Goal: Information Seeking & Learning: Learn about a topic

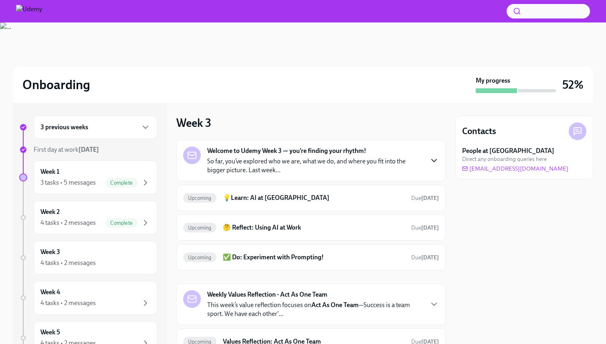
click at [437, 160] on icon "button" at bounding box center [434, 161] width 10 height 10
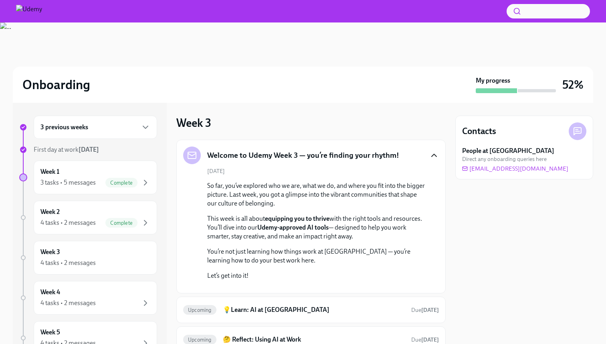
click at [428, 156] on div "Welcome to Udemy Week 3 — you’re finding your rhythm!" at bounding box center [311, 155] width 256 height 18
click at [433, 157] on icon "button" at bounding box center [434, 155] width 10 height 10
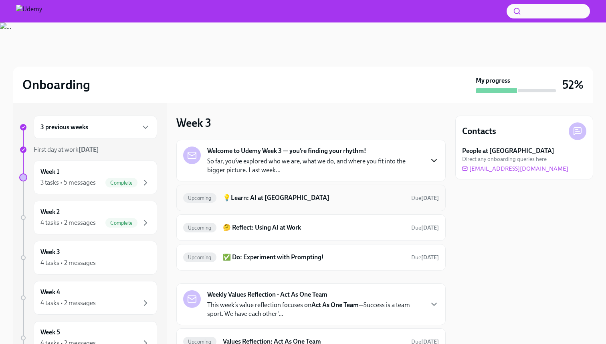
click at [378, 202] on div "Upcoming 💡Learn: AI at Udemy Due [DATE]" at bounding box center [311, 197] width 256 height 13
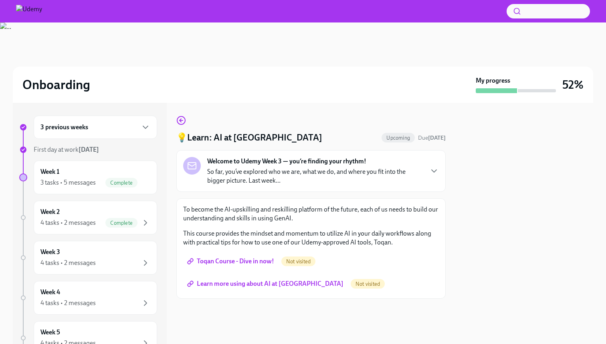
click at [255, 263] on span "Toqan Course - Dive in now!" at bounding box center [231, 261] width 85 height 8
click at [252, 286] on span "Learn more using about AI at [GEOGRAPHIC_DATA]" at bounding box center [266, 283] width 155 height 8
click at [183, 119] on icon "button" at bounding box center [181, 120] width 10 height 10
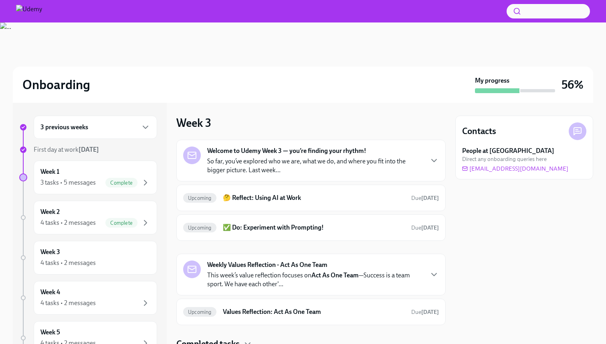
scroll to position [32, 0]
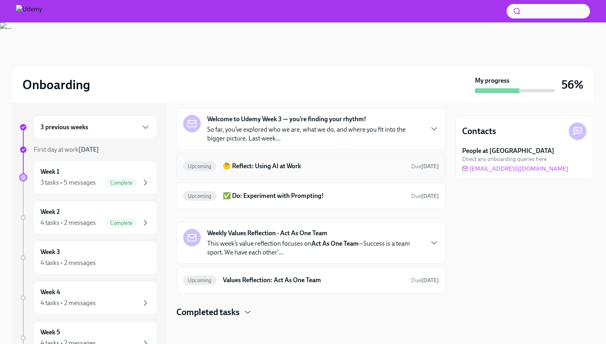
click at [299, 167] on h6 "🤔 Reflect: Using AI at Work" at bounding box center [314, 166] width 182 height 9
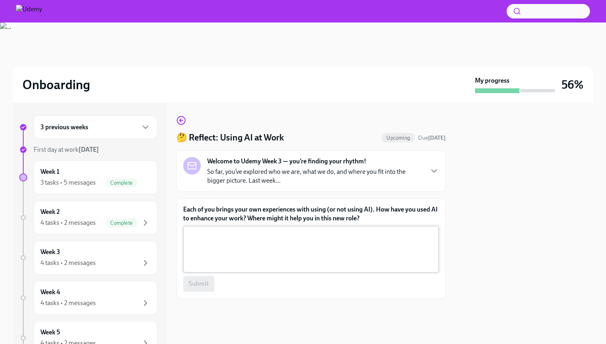
click at [292, 239] on textarea "Each of you brings your own experiences with using (or not using AI). How have …" at bounding box center [311, 249] width 246 height 38
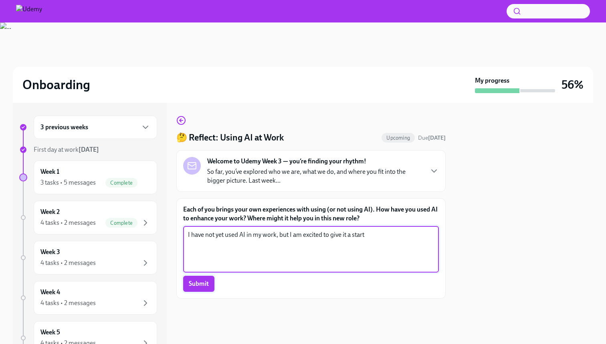
type textarea "I have not yet used AI in my work, but I am excited to give it a start"
click at [204, 287] on span "Submit" at bounding box center [199, 283] width 20 height 8
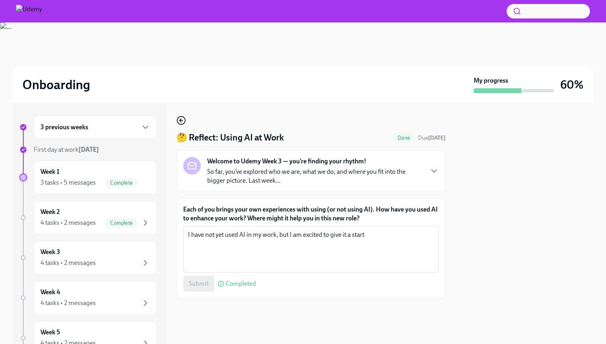
click at [182, 123] on icon "button" at bounding box center [181, 120] width 10 height 10
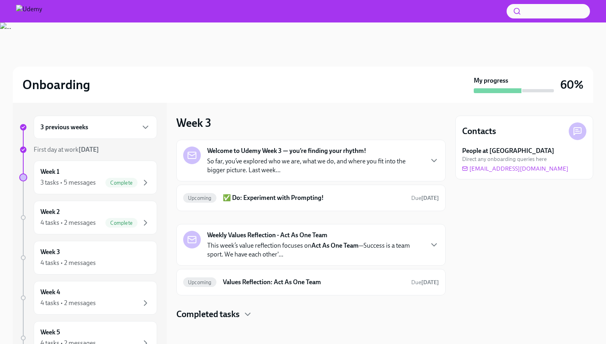
click at [388, 158] on p "So far, you’ve explored who we are, what we do, and where you fit into the bigg…" at bounding box center [315, 166] width 216 height 18
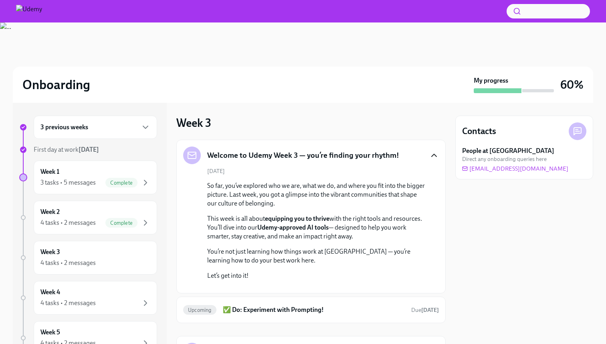
click at [433, 157] on icon "button" at bounding box center [434, 155] width 10 height 10
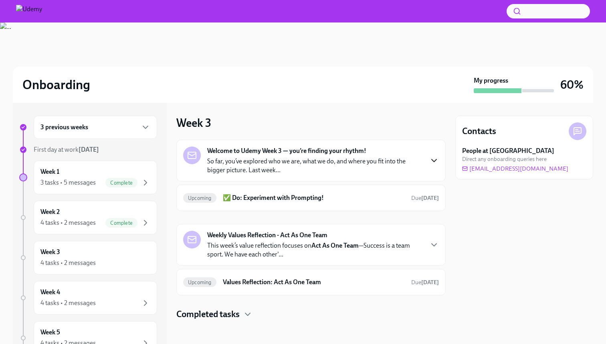
click at [419, 243] on p "This week’s value reflection focuses on Act As One Team —Success is a team spor…" at bounding box center [315, 250] width 216 height 18
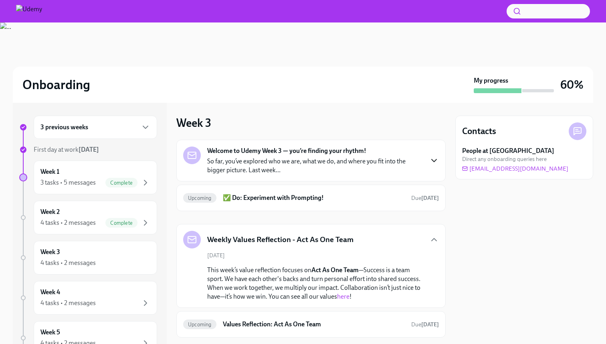
scroll to position [44, 0]
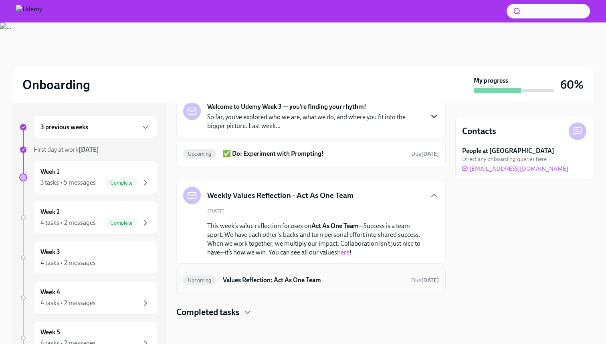
click at [385, 283] on h6 "Values Reflection: Act As One Team" at bounding box center [314, 279] width 182 height 9
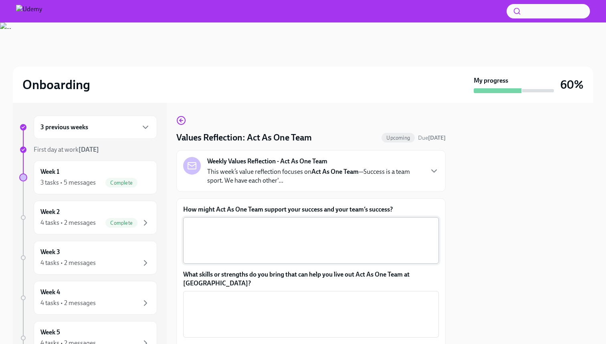
click at [312, 230] on textarea "How might Act As One Team support your success and your team’s success?" at bounding box center [311, 240] width 246 height 38
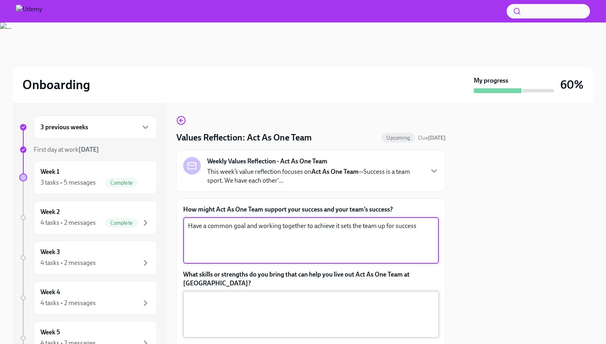
type textarea "Have a common goal and working together to achieve it sets the team up for succ…"
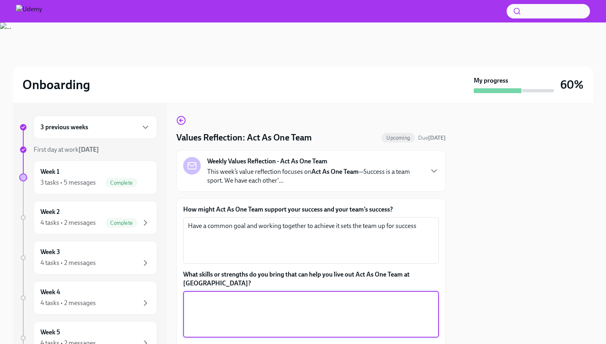
click at [280, 300] on textarea "What skills or strengths do you bring that can help you live out Act As One Tea…" at bounding box center [311, 314] width 246 height 38
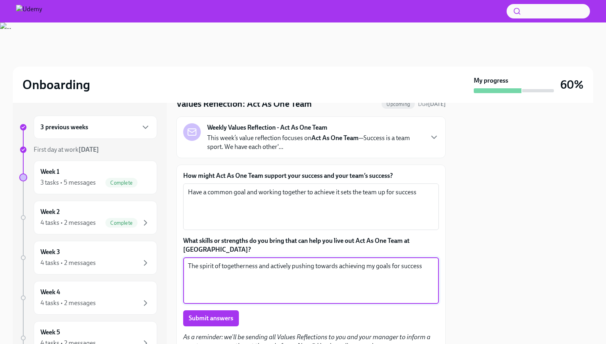
scroll to position [42, 0]
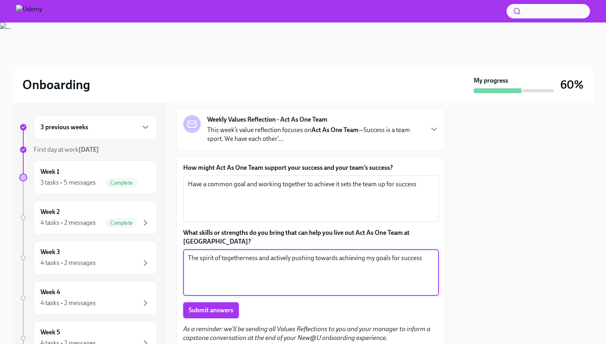
type textarea "The spirit of togetherness and actively pushing towards achieving my goals for …"
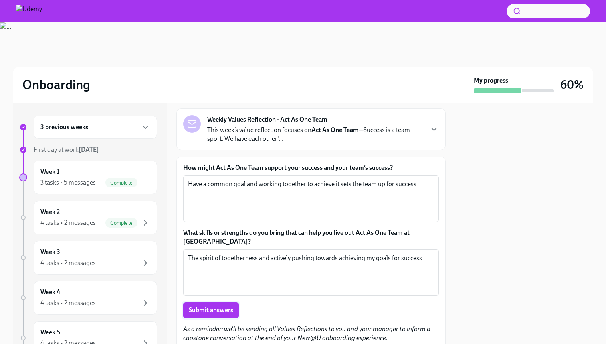
click at [217, 306] on span "Submit answers" at bounding box center [211, 310] width 45 height 8
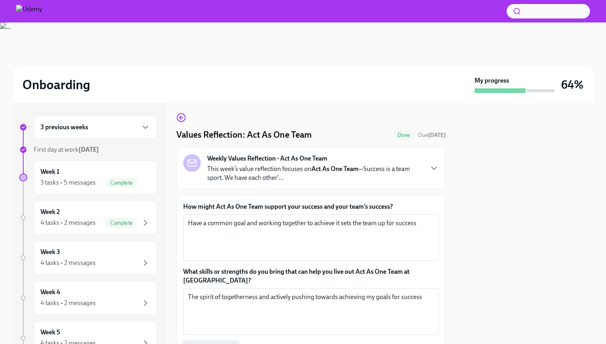
scroll to position [0, 0]
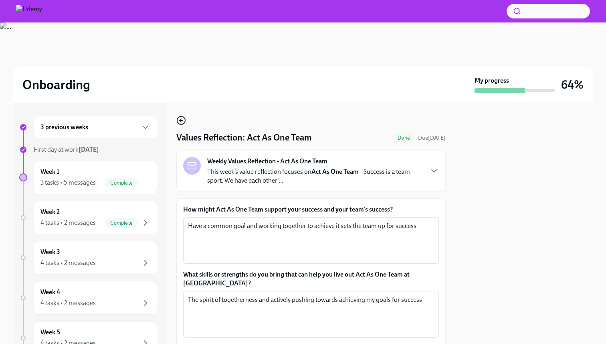
click at [182, 120] on icon "button" at bounding box center [181, 120] width 3 height 0
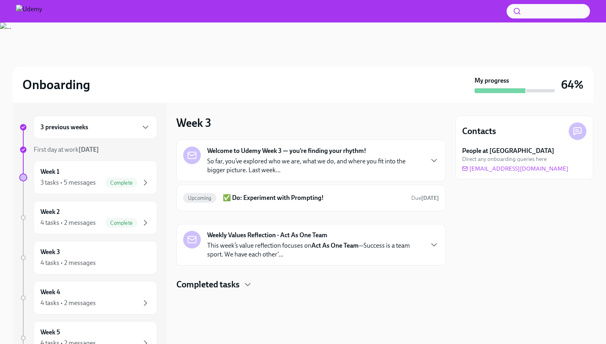
click at [285, 247] on p "This week’s value reflection focuses on Act As One Team —Success is a team spor…" at bounding box center [315, 250] width 216 height 18
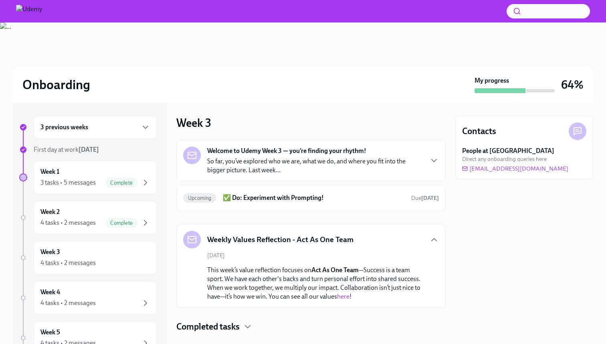
scroll to position [14, 0]
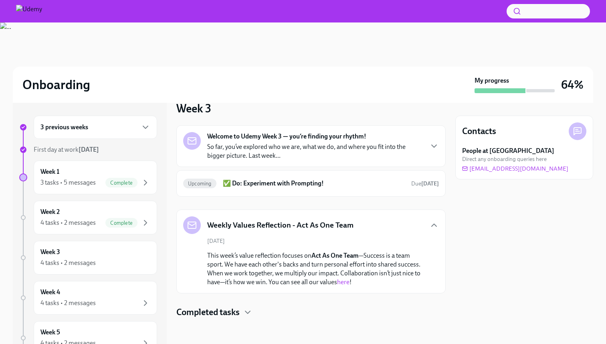
click at [331, 142] on p "So far, you’ve explored who we are, what we do, and where you fit into the bigg…" at bounding box center [315, 151] width 216 height 18
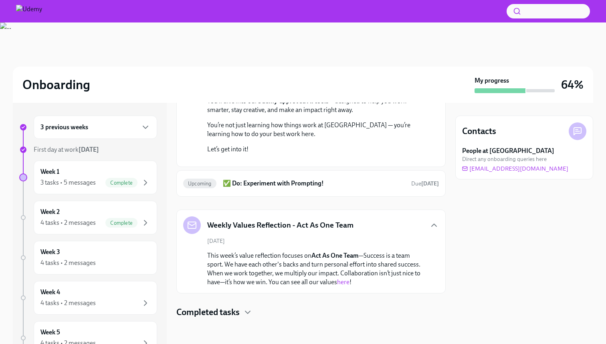
scroll to position [208, 0]
click at [335, 182] on h6 "✅ Do: Experiment with Prompting!" at bounding box center [314, 183] width 182 height 9
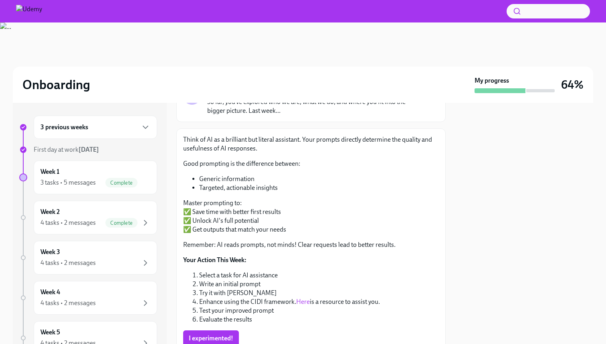
scroll to position [105, 0]
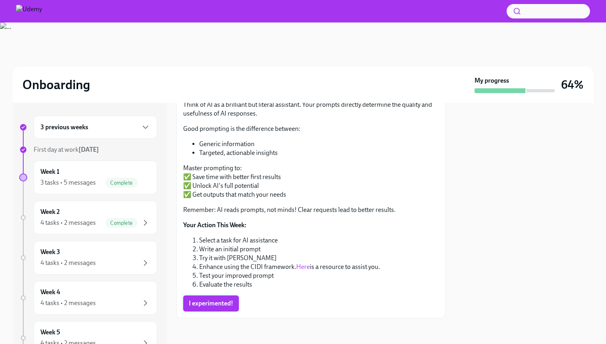
click at [233, 303] on span "I experimented!" at bounding box center [211, 303] width 45 height 8
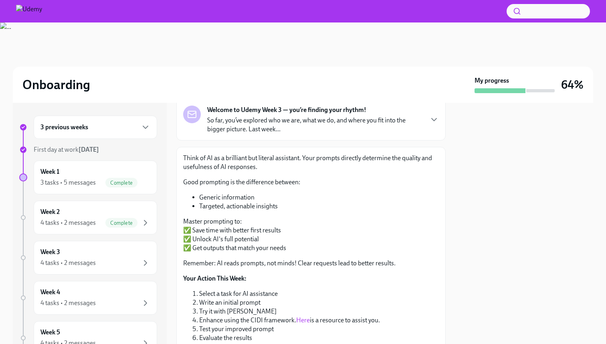
scroll to position [0, 0]
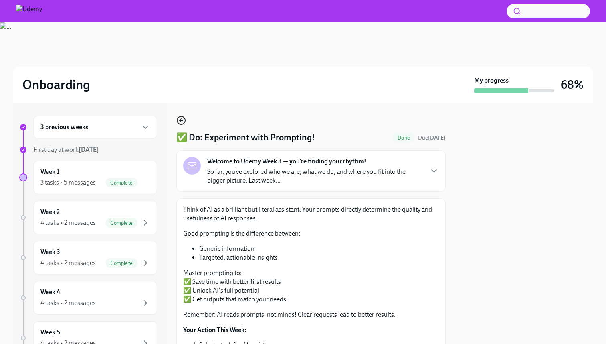
click at [182, 123] on icon "button" at bounding box center [181, 120] width 10 height 10
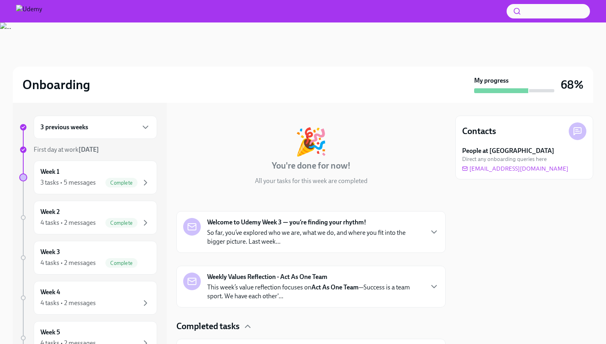
scroll to position [98, 0]
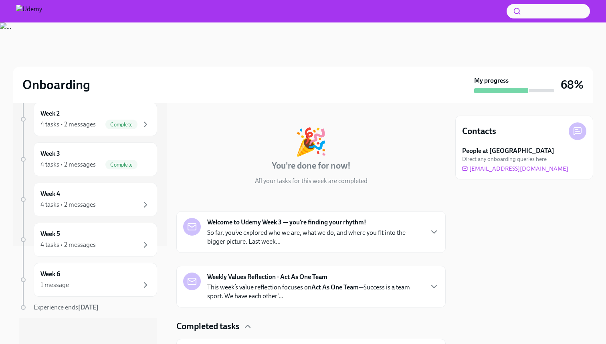
click at [345, 238] on p "So far, you’ve explored who we are, what we do, and where you fit into the bigg…" at bounding box center [315, 237] width 216 height 18
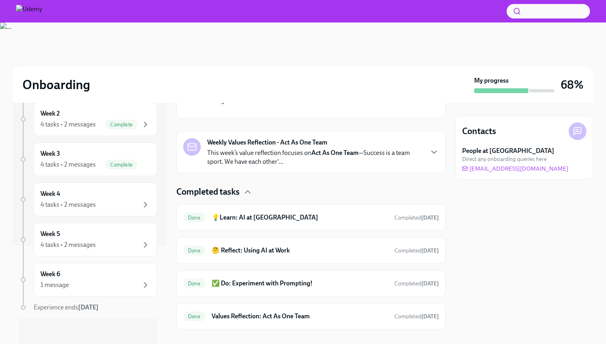
scroll to position [271, 0]
click at [344, 156] on strong "Act As One Team" at bounding box center [335, 152] width 47 height 8
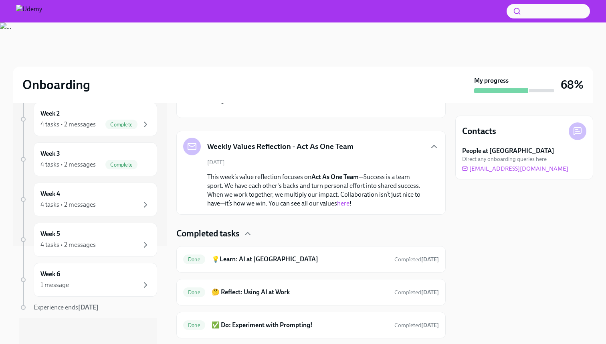
click at [341, 207] on link "here" at bounding box center [343, 203] width 12 height 8
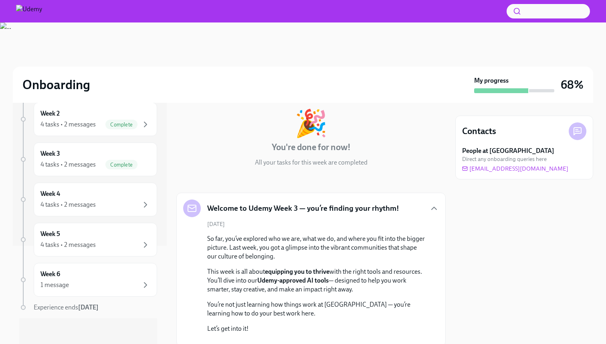
scroll to position [0, 0]
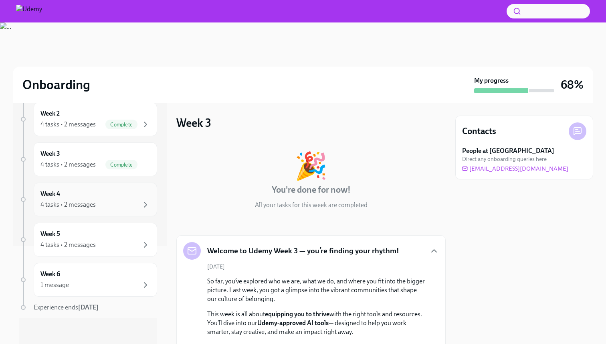
click at [113, 203] on div "4 tasks • 2 messages" at bounding box center [95, 205] width 110 height 10
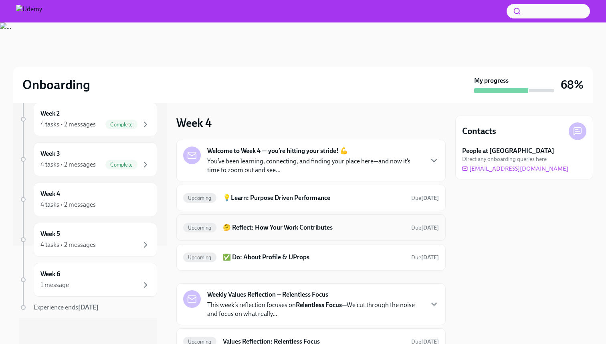
scroll to position [36, 0]
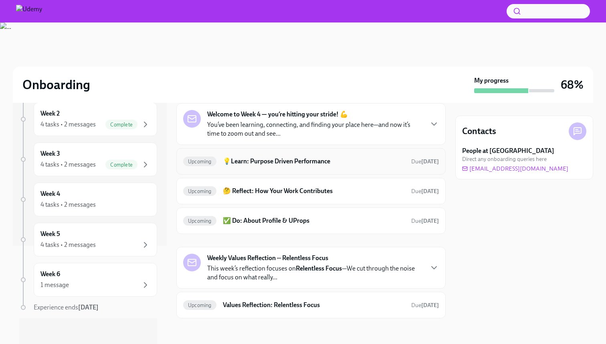
click at [339, 163] on h6 "💡Learn: Purpose Driven Performance" at bounding box center [314, 161] width 182 height 9
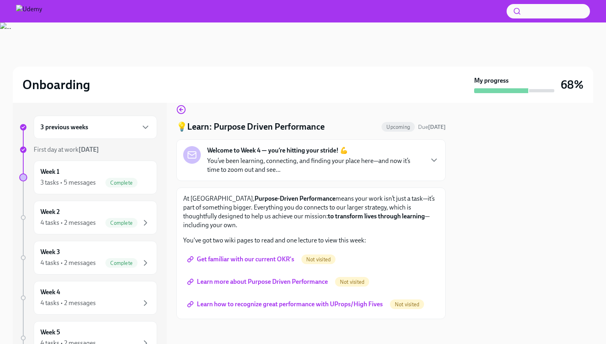
scroll to position [12, 0]
click at [275, 257] on span "Get familiar with our current OKR's" at bounding box center [241, 258] width 105 height 8
click at [348, 284] on div "Not visited" at bounding box center [352, 281] width 34 height 10
click at [348, 280] on span "Not visited" at bounding box center [352, 281] width 34 height 6
click at [305, 277] on span "Learn more about Purpose Driven Performance" at bounding box center [258, 281] width 139 height 8
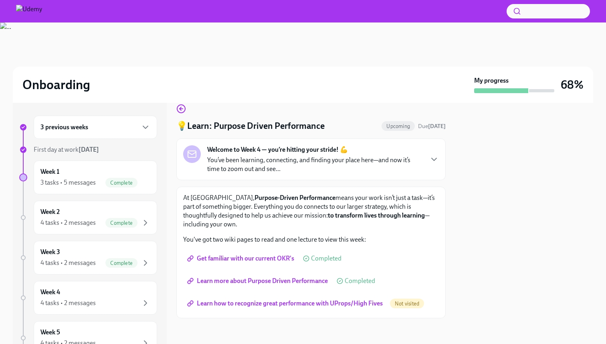
click at [296, 305] on span "Learn how to recognize great performance with UProps/High Fives" at bounding box center [286, 303] width 194 height 8
click at [434, 162] on icon "button" at bounding box center [434, 159] width 10 height 10
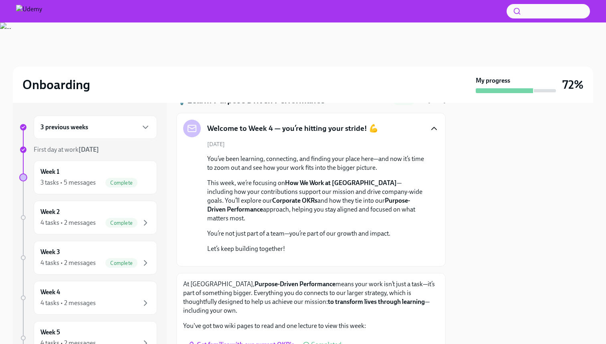
scroll to position [0, 0]
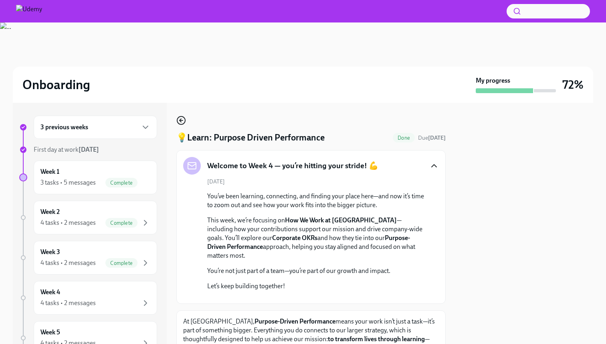
click at [182, 118] on icon "button" at bounding box center [181, 120] width 10 height 10
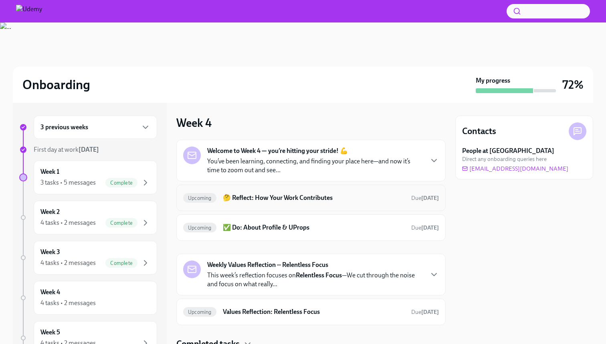
click at [314, 197] on h6 "🤔 Reflect: How Your Work Contributes" at bounding box center [314, 197] width 182 height 9
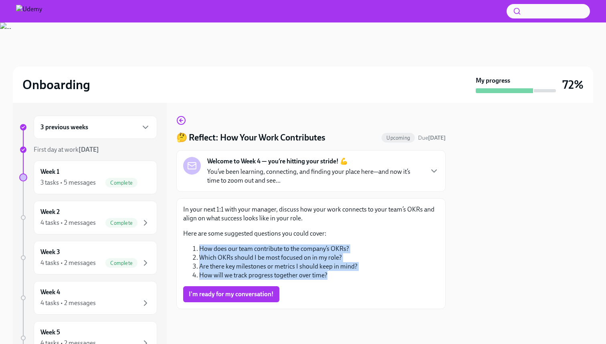
drag, startPoint x: 330, startPoint y: 279, endPoint x: 198, endPoint y: 249, distance: 134.8
click at [198, 249] on ol "How does our team contribute to the company’s OKRs? Which OKRs should I be most…" at bounding box center [311, 261] width 256 height 35
copy ol "How does our team contribute to the company’s OKRs? Which OKRs should I be most…"
click at [252, 292] on span "I'm ready for my conversation!" at bounding box center [231, 294] width 85 height 8
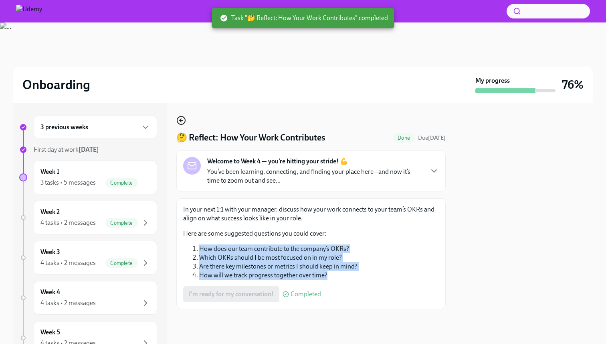
click at [181, 121] on icon "button" at bounding box center [181, 120] width 2 height 3
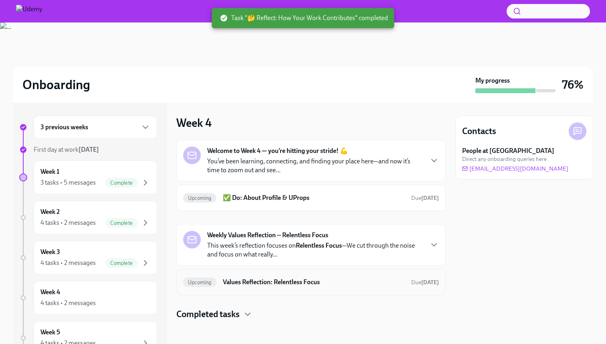
scroll to position [2, 0]
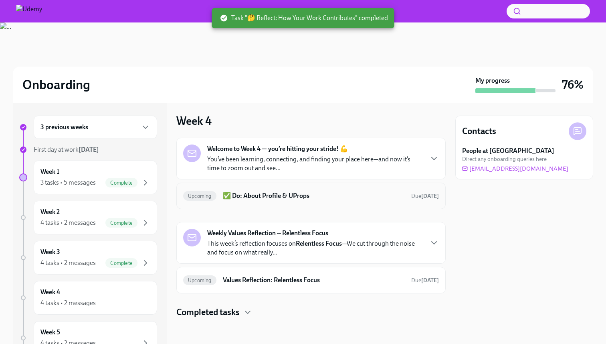
click at [306, 196] on h6 "✅ Do: About Profile & UProps" at bounding box center [314, 195] width 182 height 9
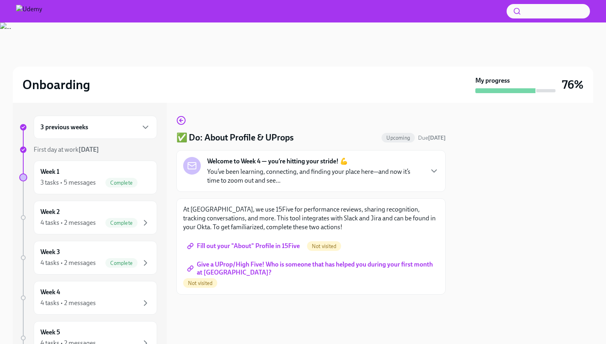
click at [261, 244] on span "Fill out your "About" Profile in 15Five" at bounding box center [244, 246] width 111 height 8
click at [312, 265] on span "Give a UProp/High Five! Who is someone that has helped you during your first mo…" at bounding box center [311, 268] width 245 height 8
click at [184, 119] on icon "button" at bounding box center [181, 120] width 10 height 10
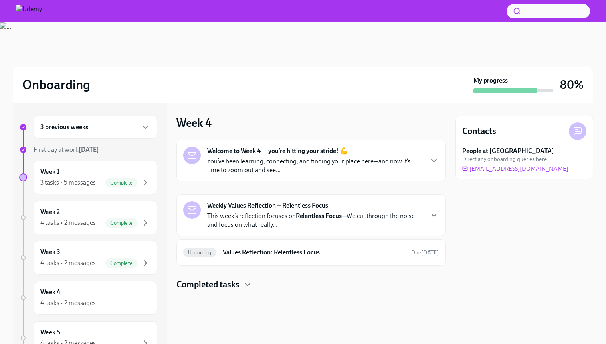
click at [289, 225] on p "This week’s reflection focuses on Relentless Focus —We cut through the noise an…" at bounding box center [315, 220] width 216 height 18
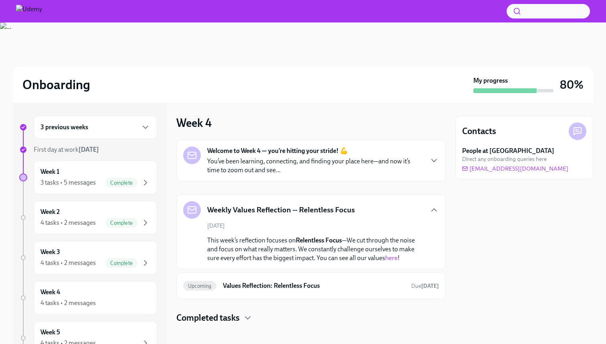
click at [391, 258] on link "here" at bounding box center [391, 258] width 12 height 8
click at [357, 283] on h6 "Values Reflection: Relentless Focus" at bounding box center [314, 285] width 182 height 9
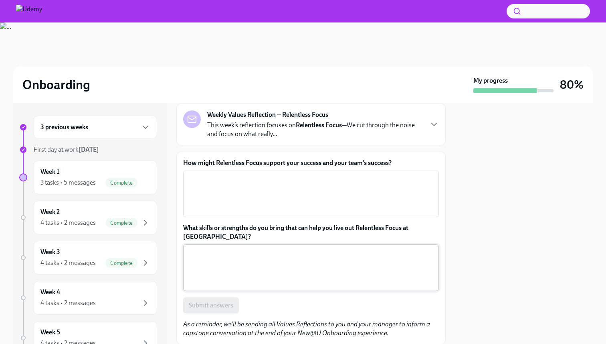
scroll to position [37, 0]
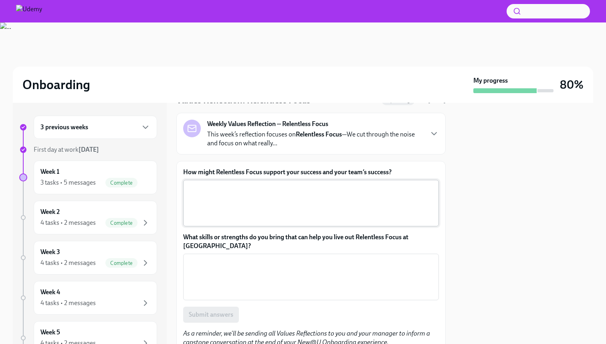
click at [246, 186] on textarea "How might Relentless Focus support your success and your team’s success?" at bounding box center [311, 203] width 246 height 38
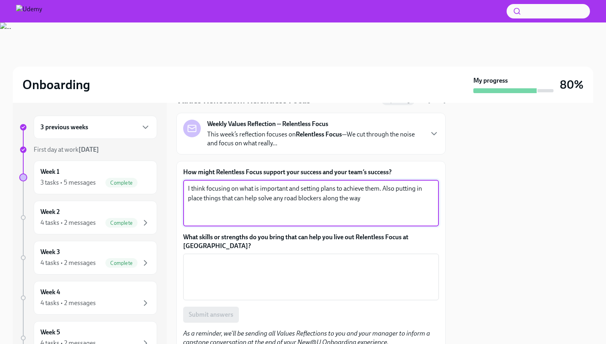
type textarea "I think focusing on what is important and setting plans to achieve them. Also p…"
click at [216, 273] on textarea "What skills or strengths do you bring that can help you live out Relentless Foc…" at bounding box center [311, 276] width 246 height 38
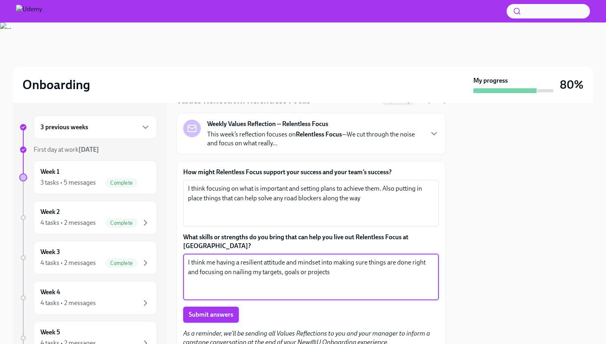
type textarea "I think me having a resilient attitude and mindset into making sure things are …"
click at [211, 310] on span "Submit answers" at bounding box center [211, 314] width 45 height 8
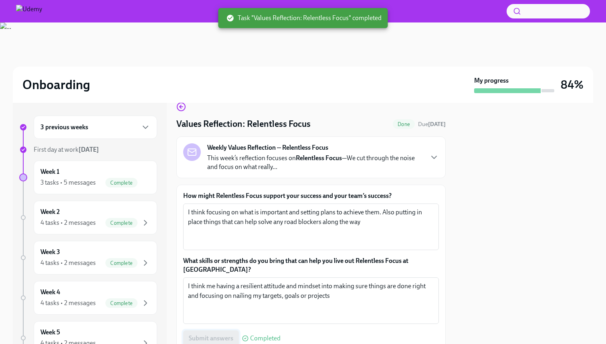
scroll to position [0, 0]
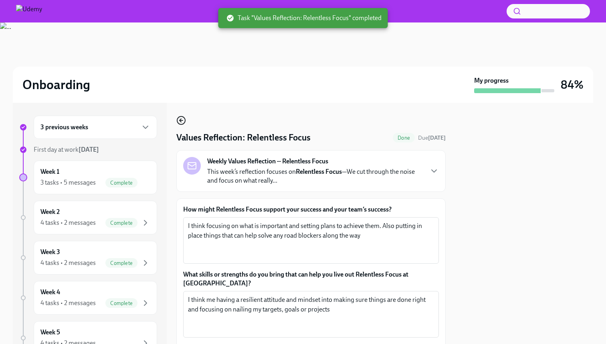
click at [179, 122] on icon "button" at bounding box center [181, 120] width 10 height 10
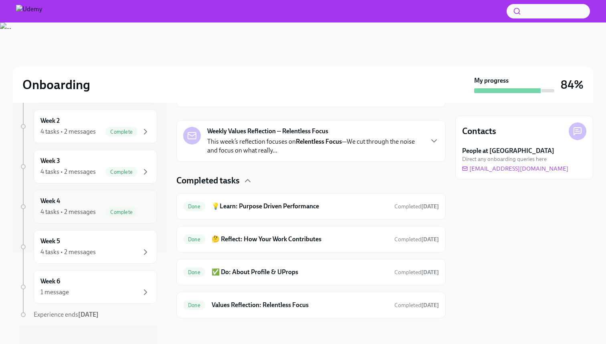
scroll to position [98, 0]
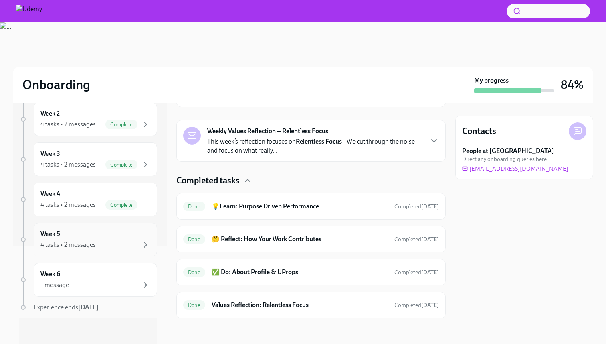
click at [102, 243] on div "4 tasks • 2 messages" at bounding box center [95, 245] width 110 height 10
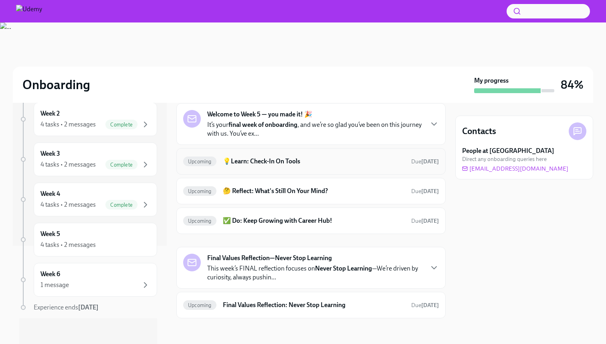
click at [276, 164] on h6 "💡Learn: Check-In On Tools" at bounding box center [314, 161] width 182 height 9
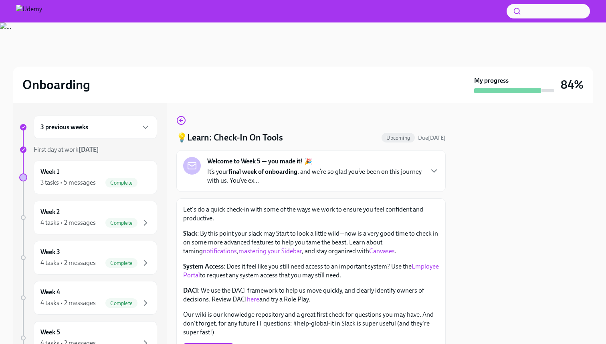
click at [203, 252] on link "notifications" at bounding box center [220, 251] width 34 height 8
click at [267, 253] on link "mastering your Sidebar" at bounding box center [270, 251] width 63 height 8
click at [369, 251] on link "Canvases" at bounding box center [382, 251] width 26 height 8
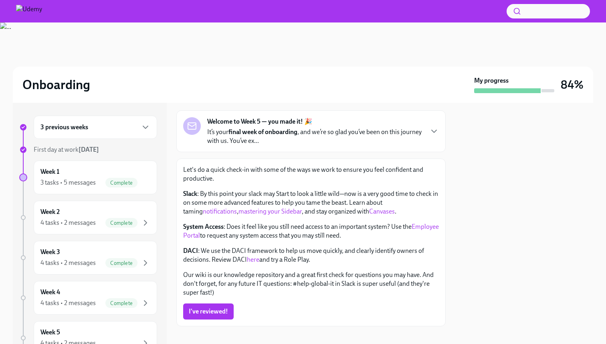
scroll to position [48, 0]
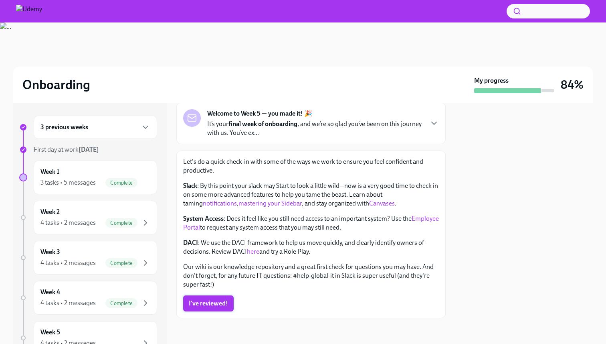
click at [215, 303] on span "I've reviewed!" at bounding box center [208, 303] width 39 height 8
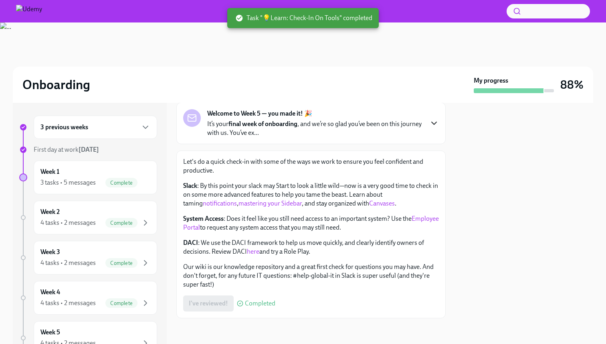
click at [436, 121] on icon "button" at bounding box center [434, 123] width 10 height 10
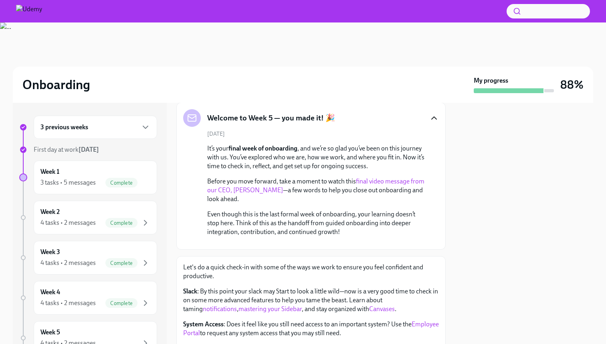
click at [397, 183] on link "final video message from our CEO, [PERSON_NAME]" at bounding box center [315, 185] width 217 height 16
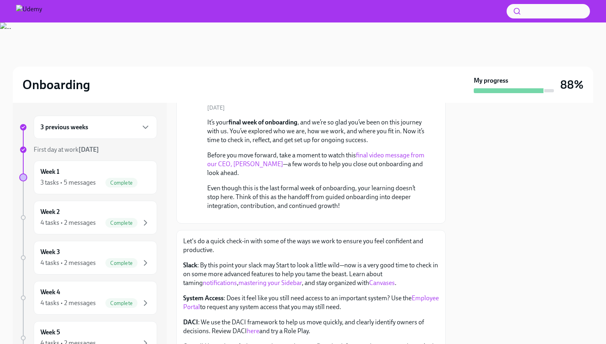
scroll to position [0, 0]
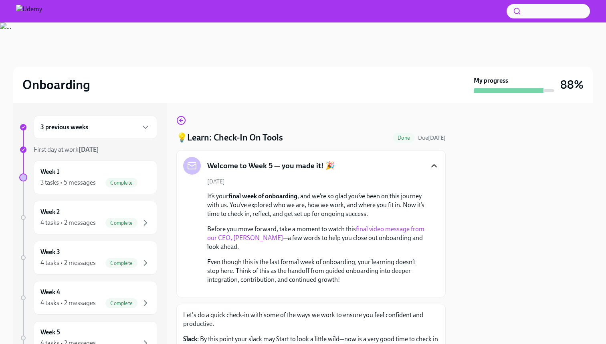
click at [433, 166] on icon "button" at bounding box center [434, 166] width 10 height 10
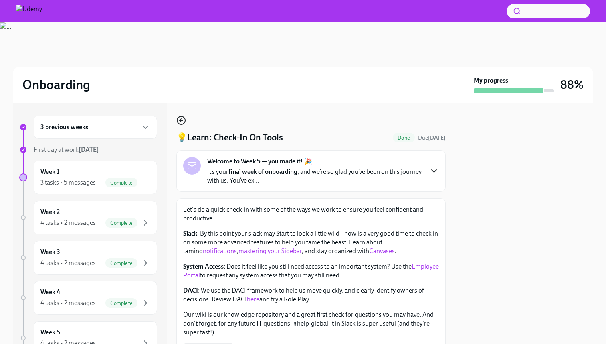
click at [184, 122] on icon "button" at bounding box center [181, 120] width 10 height 10
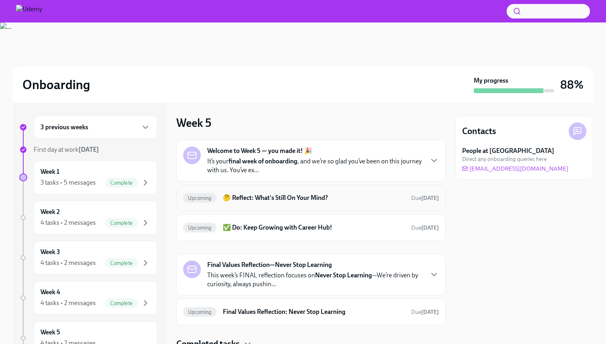
click at [334, 196] on h6 "🤔 Reflect: What's Still On Your Mind?" at bounding box center [314, 197] width 182 height 9
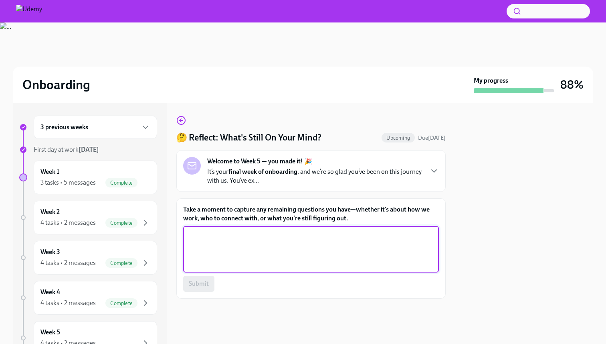
click at [272, 235] on textarea "Take a moment to capture any remaining questions you have—whether it’s about ho…" at bounding box center [311, 249] width 246 height 38
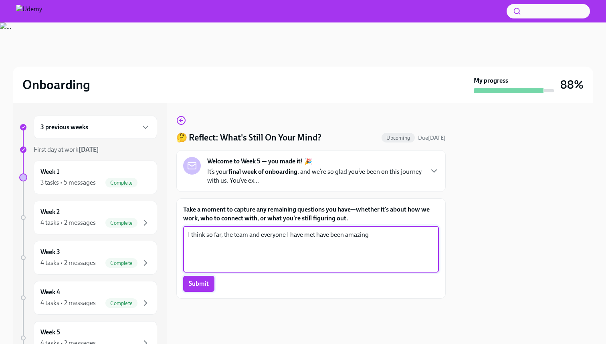
type textarea "I think so far, the team and everyone I have met have been amazing"
click at [200, 282] on span "Submit" at bounding box center [199, 283] width 20 height 8
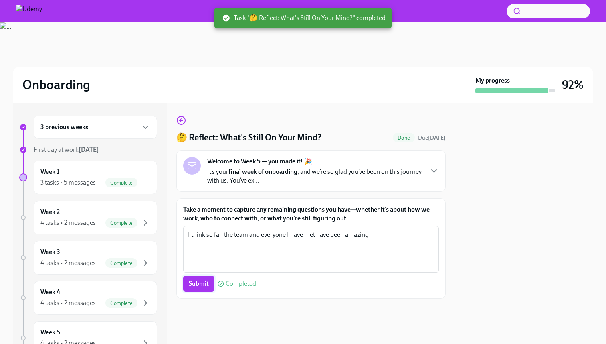
click at [200, 282] on span "Submit" at bounding box center [199, 283] width 20 height 8
click at [182, 121] on icon "button" at bounding box center [181, 120] width 10 height 10
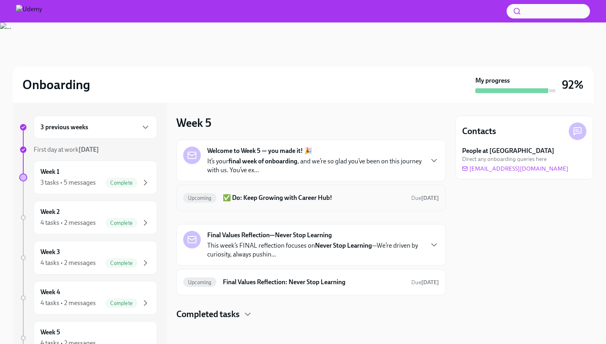
click at [312, 198] on h6 "✅ Do: Keep Growing with Career Hub!" at bounding box center [314, 197] width 182 height 9
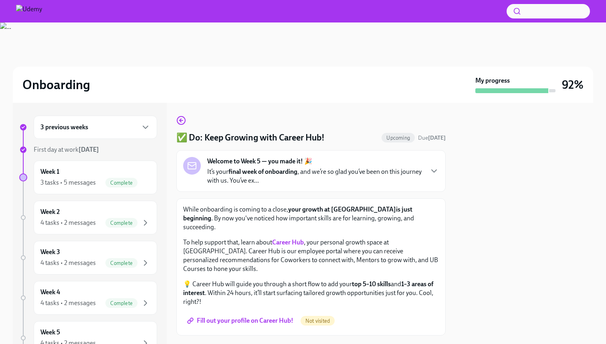
click at [293, 238] on strong "Career Hub" at bounding box center [288, 242] width 32 height 8
click at [255, 316] on span "Fill out your profile on Career Hub!" at bounding box center [241, 320] width 105 height 8
click at [182, 120] on icon "button" at bounding box center [181, 120] width 3 height 0
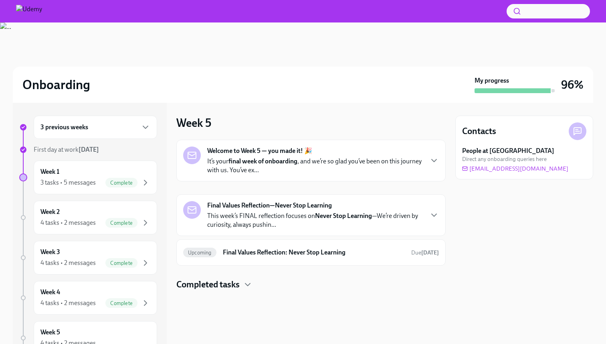
click at [333, 217] on strong "Never Stop Learning" at bounding box center [343, 216] width 57 height 8
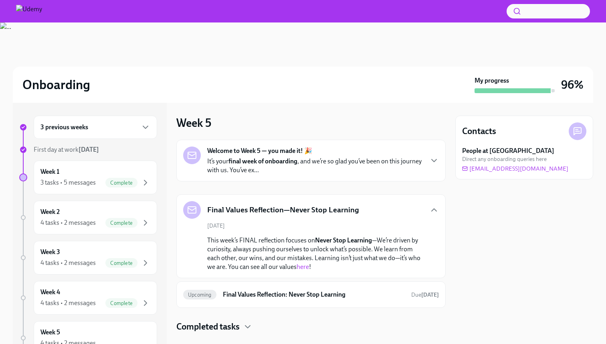
click at [297, 267] on link "here" at bounding box center [303, 267] width 12 height 8
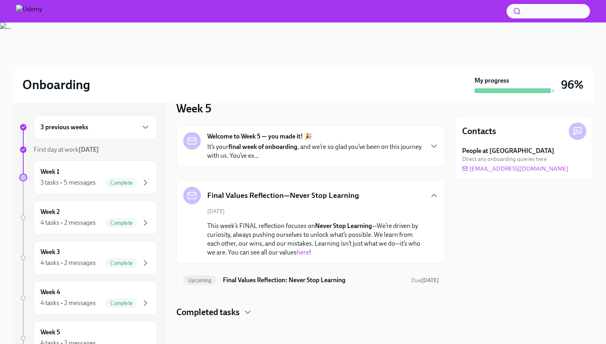
click at [294, 281] on h6 "Final Values Reflection: Never Stop Learning" at bounding box center [314, 279] width 182 height 9
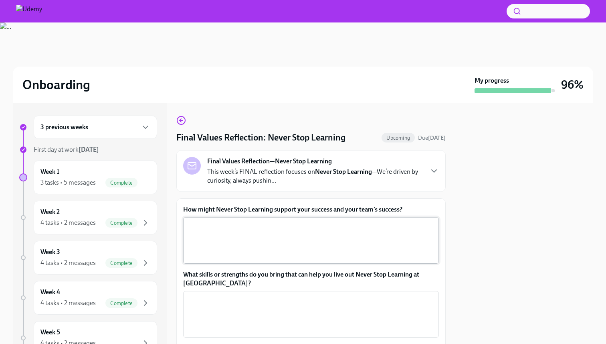
click at [224, 233] on textarea "How might Never Stop Learning support your success and your team’s success?" at bounding box center [311, 240] width 246 height 38
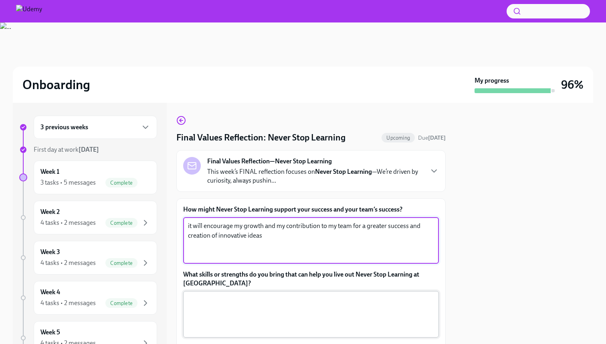
type textarea "it will encourage my growth and my contribution to my team for a greater succes…"
click at [223, 300] on textarea "What skills or strengths do you bring that can help you live out Never Stop Lea…" at bounding box center [311, 314] width 246 height 38
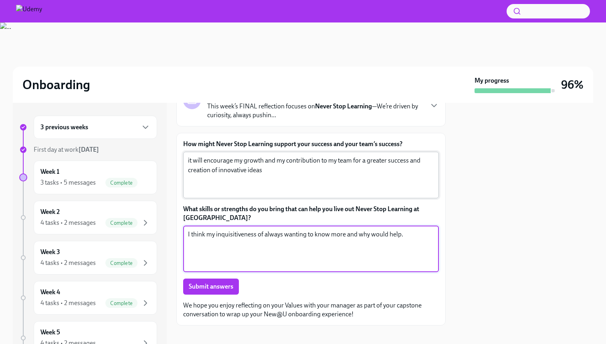
scroll to position [73, 0]
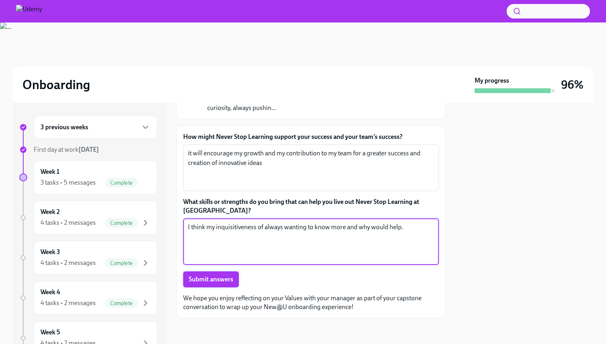
type textarea "I think my inquisitiveness of always wanting to know more and why would help."
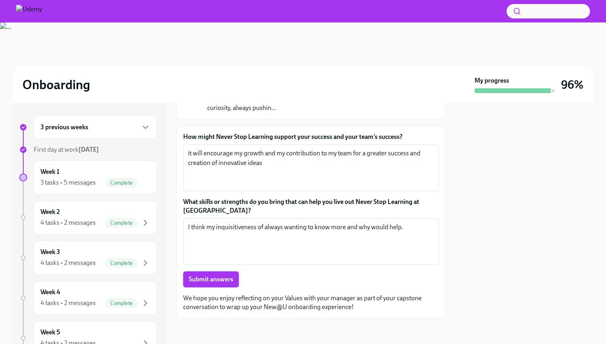
click at [212, 275] on span "Submit answers" at bounding box center [211, 279] width 45 height 8
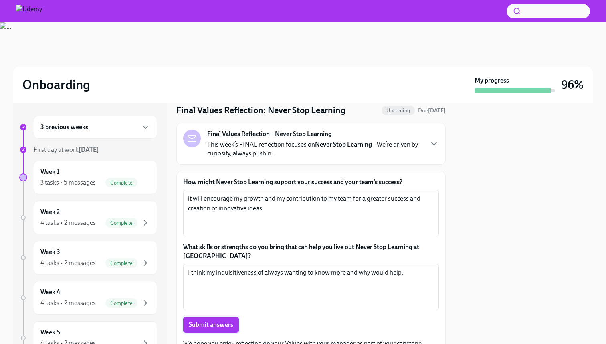
scroll to position [0, 0]
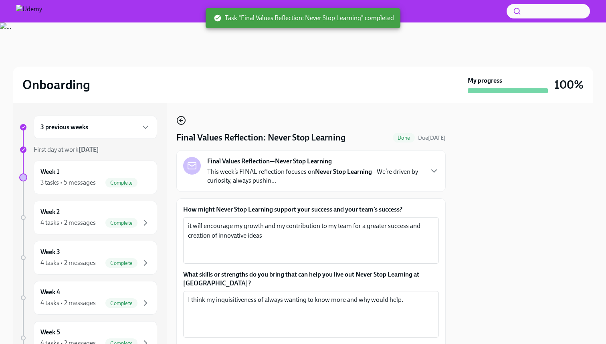
click at [179, 123] on icon "button" at bounding box center [181, 120] width 10 height 10
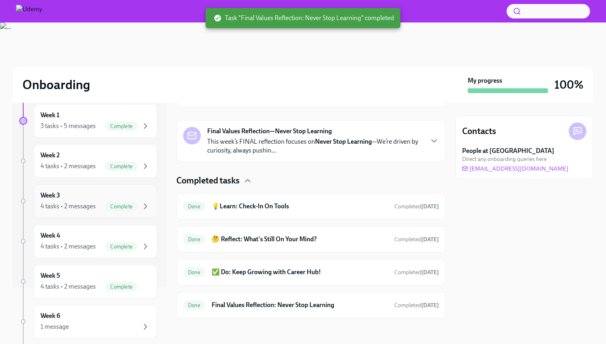
scroll to position [98, 0]
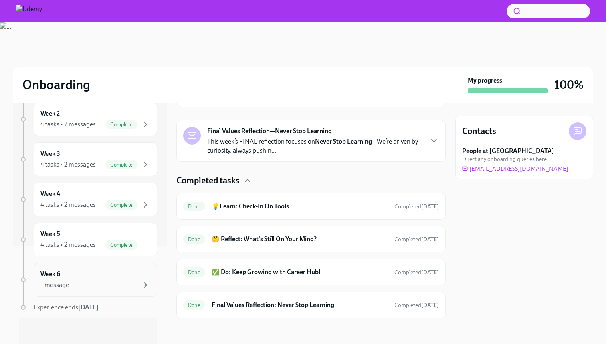
click at [110, 282] on div "1 message" at bounding box center [95, 285] width 110 height 10
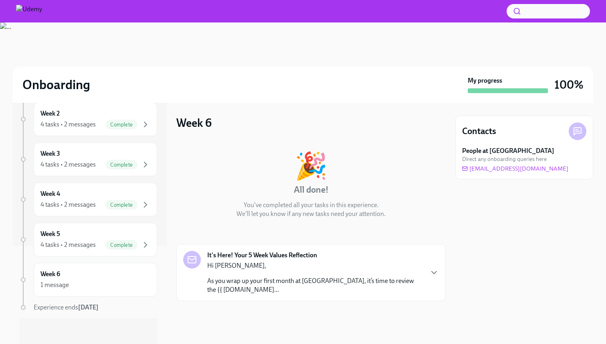
click at [328, 281] on p "As you wrap up your first month at [GEOGRAPHIC_DATA], it’s time to review the {…" at bounding box center [315, 285] width 216 height 18
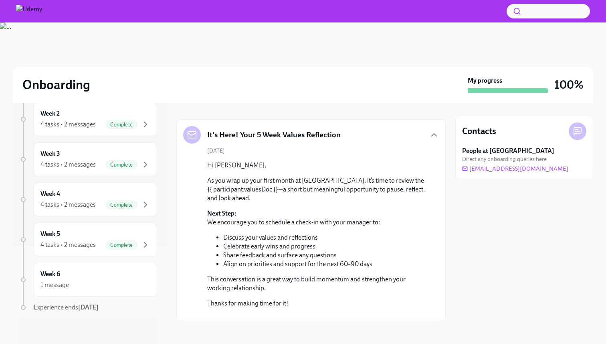
scroll to position [125, 0]
click at [242, 186] on p "As you wrap up your first month at [GEOGRAPHIC_DATA], it’s time to review the {…" at bounding box center [316, 188] width 219 height 26
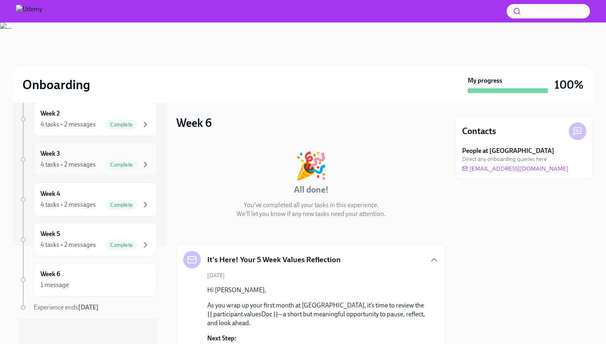
scroll to position [0, 0]
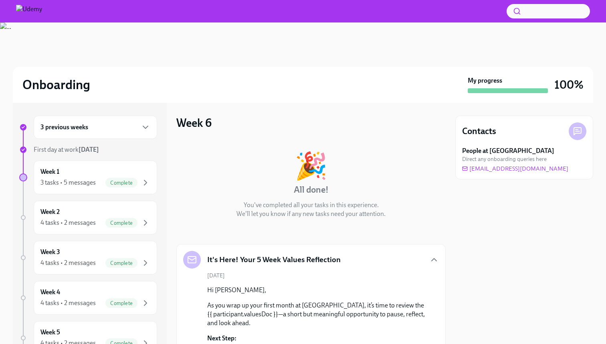
click at [117, 132] on div "3 previous weeks" at bounding box center [95, 126] width 123 height 23
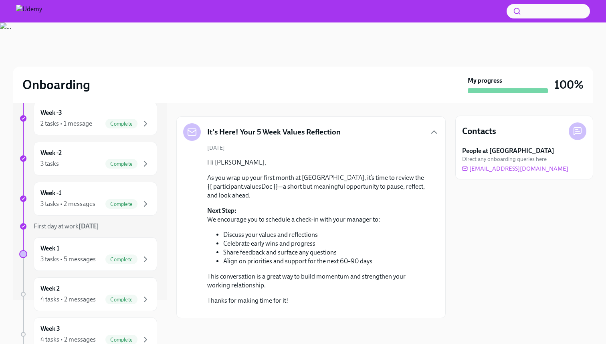
scroll to position [153, 0]
click at [106, 209] on div "Week -1 3 tasks • 2 messages Complete" at bounding box center [95, 199] width 123 height 34
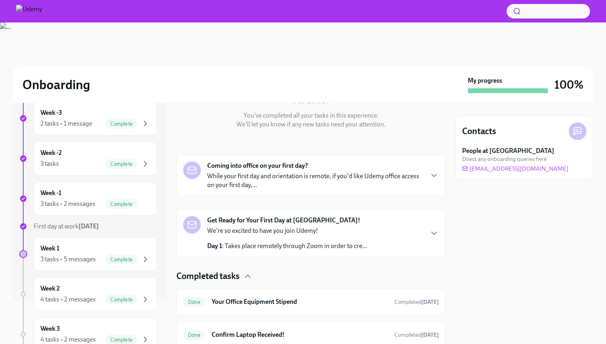
scroll to position [87, 0]
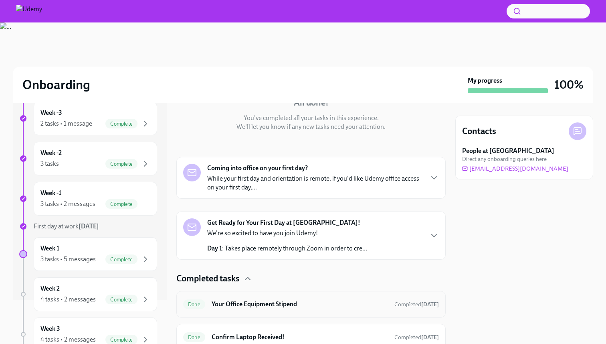
click at [292, 305] on h6 "Your Office Equipment Stipend" at bounding box center [300, 303] width 176 height 9
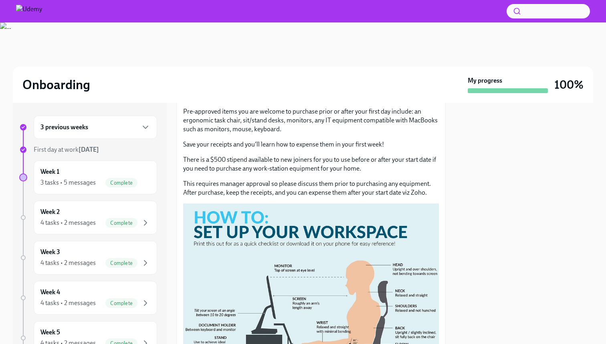
scroll to position [125, 0]
